Goal: Information Seeking & Learning: Learn about a topic

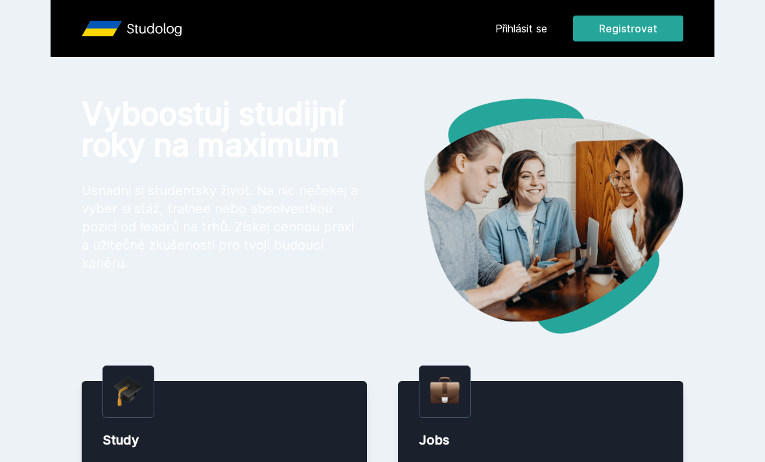
click at [511, 34] on link "Přihlásit se" at bounding box center [521, 29] width 52 height 16
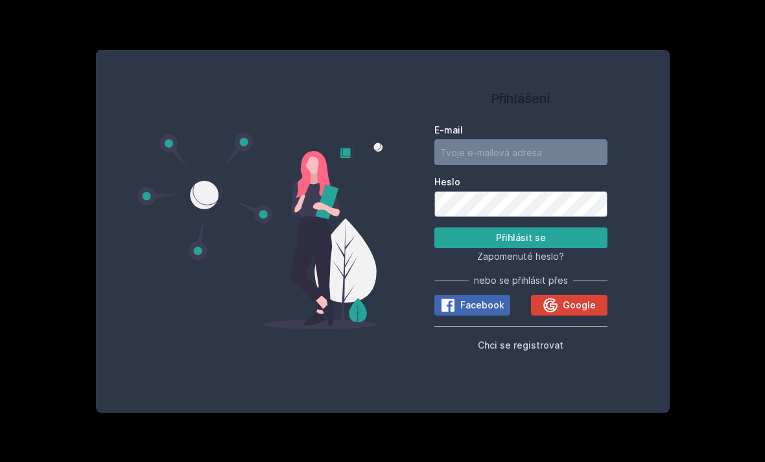
click at [562, 165] on input "E-mail" at bounding box center [520, 152] width 173 height 26
type input "[EMAIL_ADDRESS][DOMAIN_NAME]"
click at [521, 248] on button "Přihlásit se" at bounding box center [520, 238] width 173 height 21
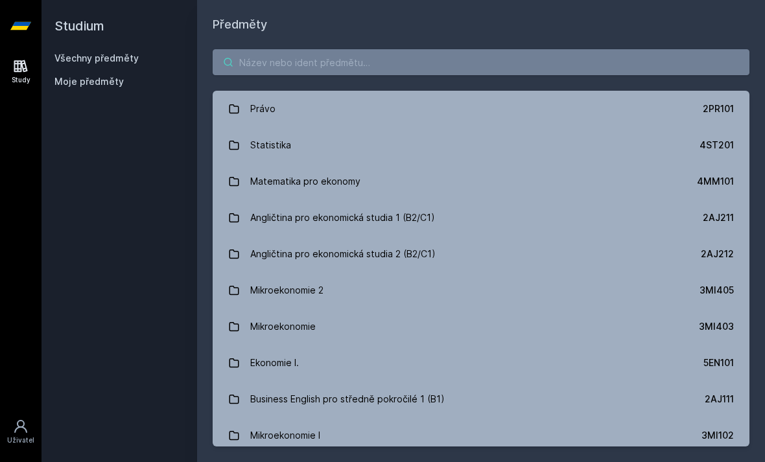
click at [534, 62] on input "search" at bounding box center [481, 62] width 537 height 26
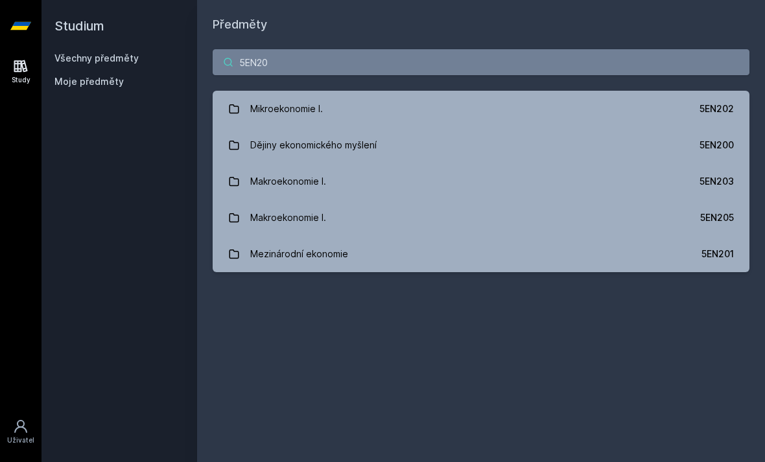
type input "5EN20"
click at [648, 106] on link "Mikroekonomie I. 5EN202" at bounding box center [481, 109] width 537 height 36
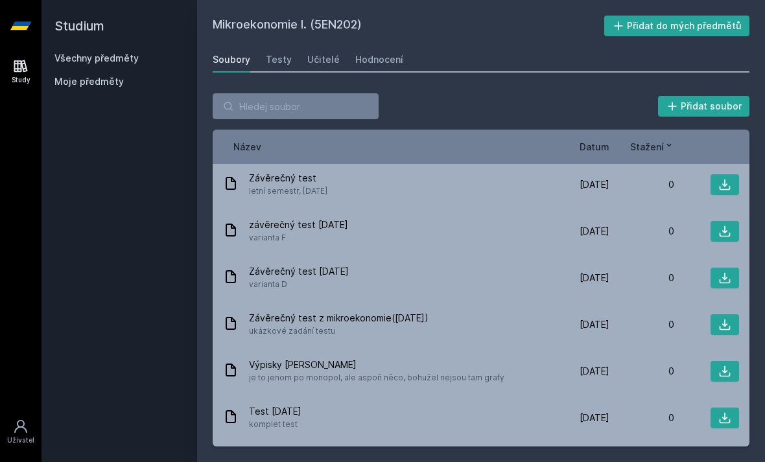
click at [316, 65] on div "Učitelé" at bounding box center [323, 59] width 32 height 13
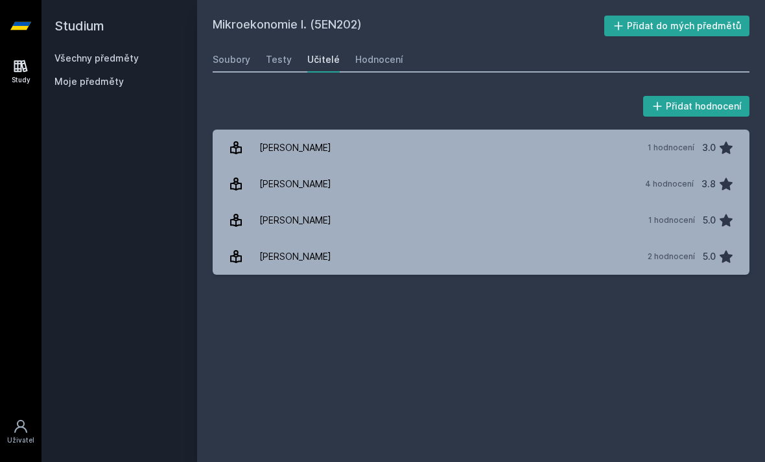
click at [593, 145] on link "[PERSON_NAME] 1 hodnocení 3.0" at bounding box center [481, 148] width 537 height 36
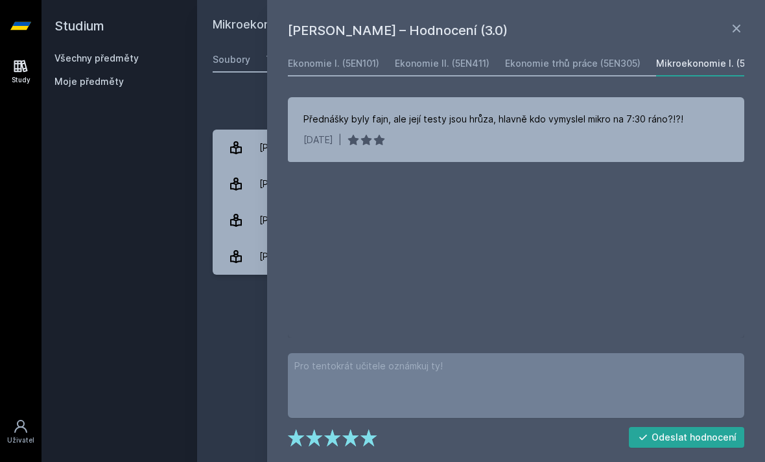
click at [739, 28] on icon at bounding box center [737, 29] width 16 height 16
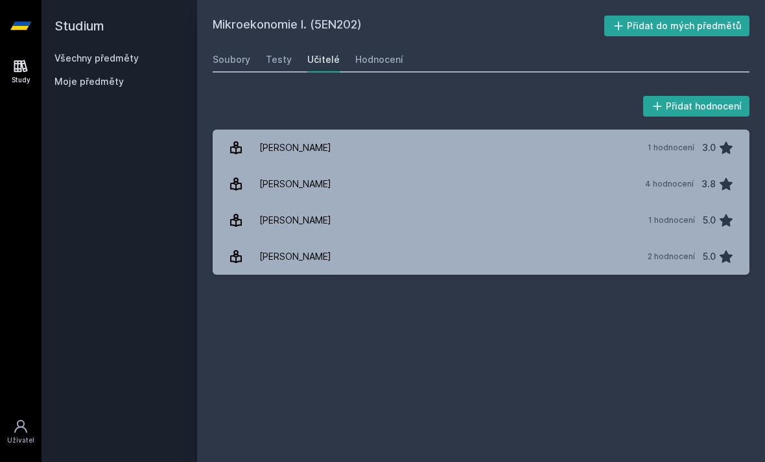
click at [685, 195] on div "4 hodnocení 3.8" at bounding box center [685, 184] width 97 height 26
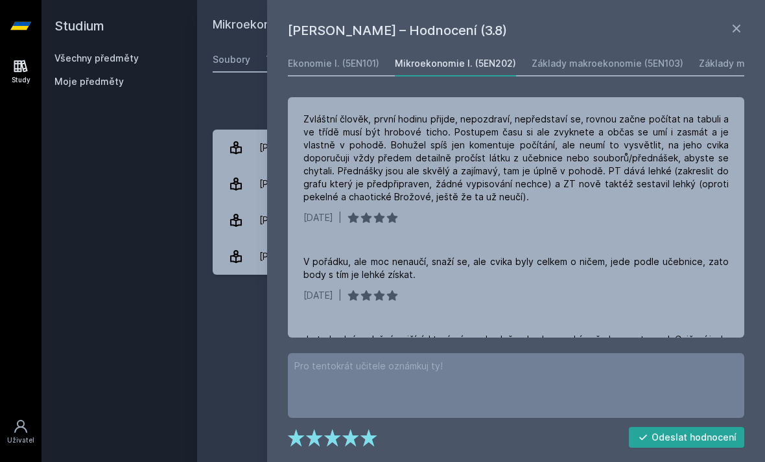
click at [730, 34] on icon at bounding box center [737, 29] width 16 height 16
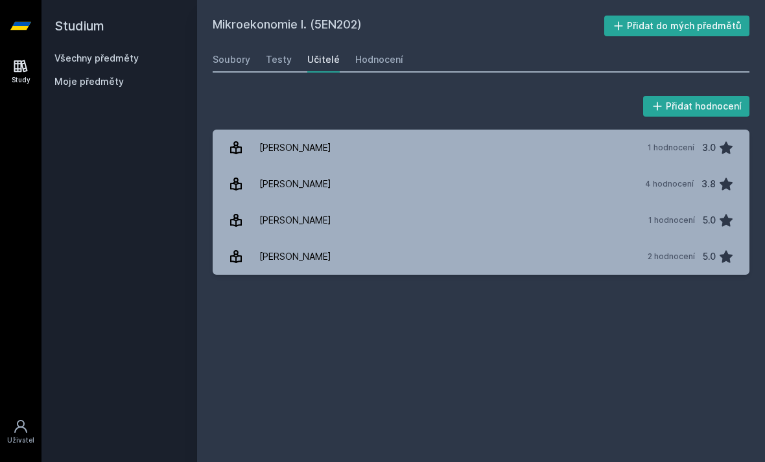
click at [270, 64] on div "Testy" at bounding box center [279, 59] width 26 height 13
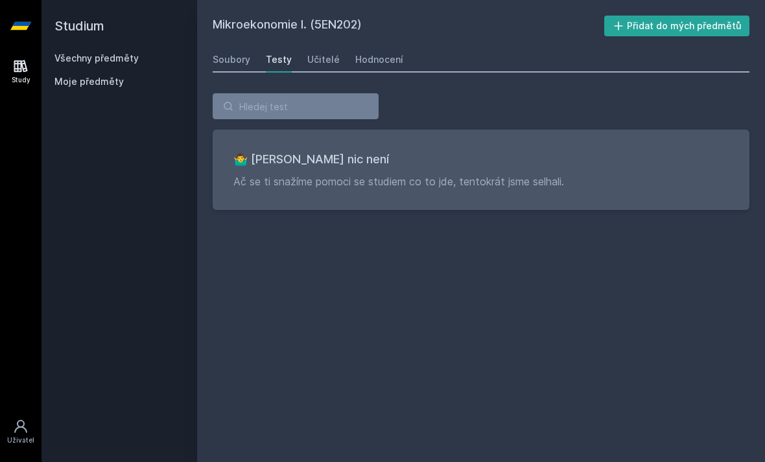
click at [237, 56] on div "Soubory" at bounding box center [232, 59] width 38 height 13
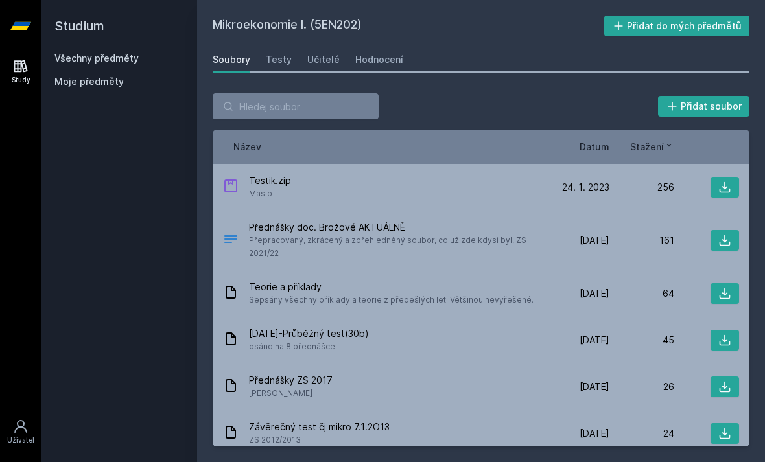
click at [385, 52] on link "Hodnocení" at bounding box center [379, 60] width 48 height 26
